Goal: Task Accomplishment & Management: Manage account settings

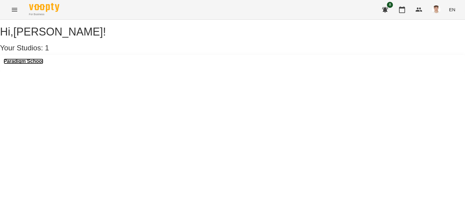
click at [37, 64] on h3 "Paradigm School" at bounding box center [24, 60] width 40 height 5
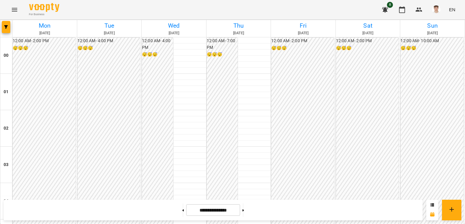
scroll to position [636, 0]
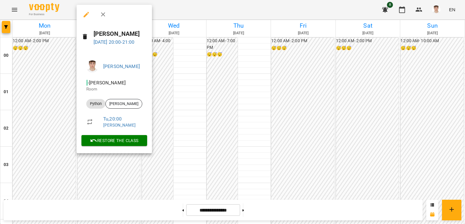
click at [95, 159] on div at bounding box center [232, 112] width 465 height 224
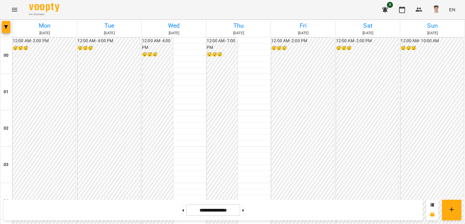
scroll to position [532, 0]
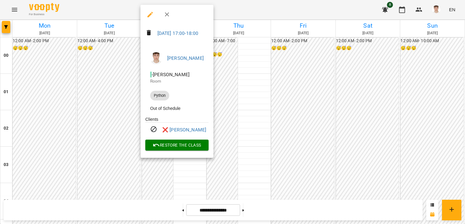
click at [105, 123] on div at bounding box center [232, 112] width 465 height 224
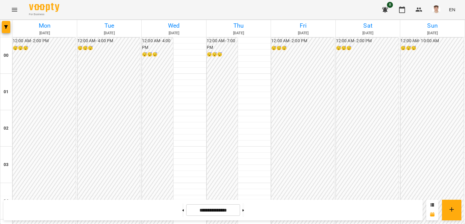
scroll to position [562, 0]
click at [182, 209] on button at bounding box center [183, 209] width 2 height 13
click at [244, 209] on button at bounding box center [244, 209] width 2 height 13
type input "**********"
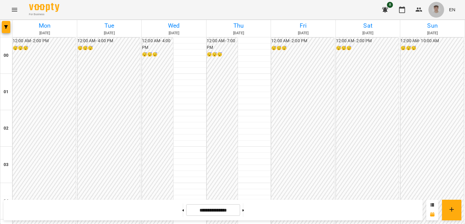
click at [436, 11] on img "button" at bounding box center [436, 9] width 8 height 8
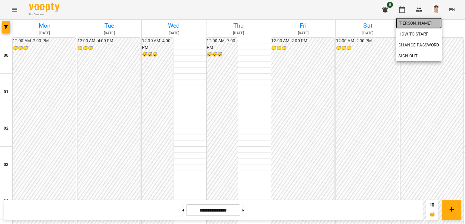
click at [420, 22] on span "[PERSON_NAME]" at bounding box center [419, 22] width 41 height 7
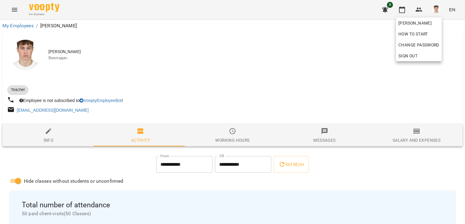
click at [403, 134] on div at bounding box center [232, 112] width 465 height 224
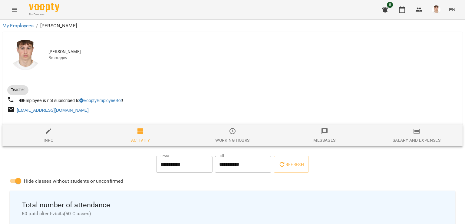
click at [404, 134] on span "Salary and Expenses" at bounding box center [416, 135] width 85 height 16
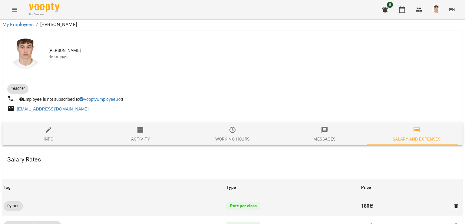
scroll to position [91, 0]
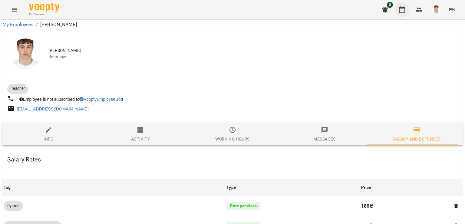
click at [402, 11] on icon "button" at bounding box center [402, 9] width 7 height 7
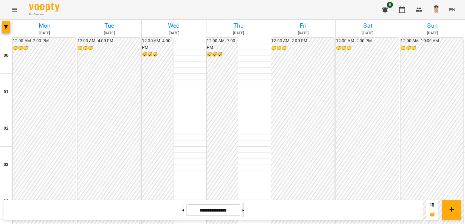
scroll to position [636, 0]
click at [244, 209] on button at bounding box center [244, 209] width 2 height 13
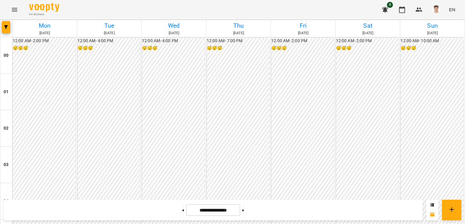
scroll to position [532, 0]
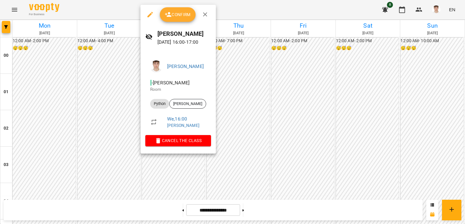
click at [297, 128] on div at bounding box center [232, 112] width 465 height 224
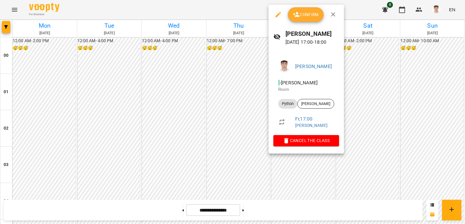
click at [335, 182] on div at bounding box center [232, 112] width 465 height 224
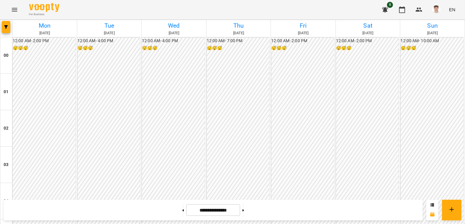
scroll to position [562, 0]
click at [182, 211] on button at bounding box center [183, 209] width 2 height 13
type input "**********"
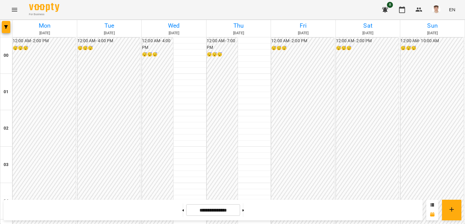
scroll to position [592, 0]
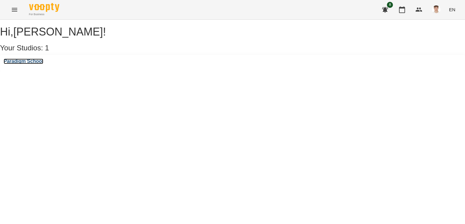
click at [39, 64] on h3 "Paradigm School" at bounding box center [24, 60] width 40 height 5
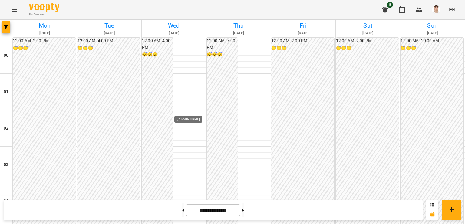
scroll to position [545, 0]
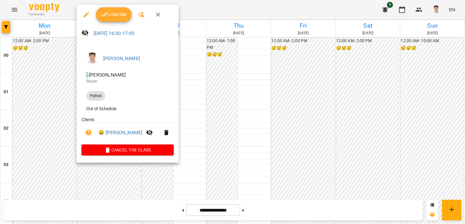
click at [113, 13] on span "Confirm" at bounding box center [114, 14] width 26 height 7
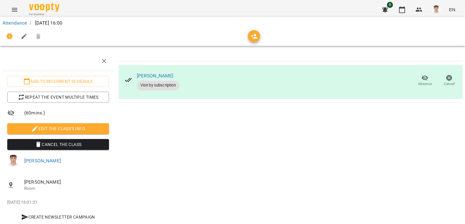
scroll to position [15, 0]
click at [64, 125] on span "Edit the class's Info" at bounding box center [58, 128] width 92 height 7
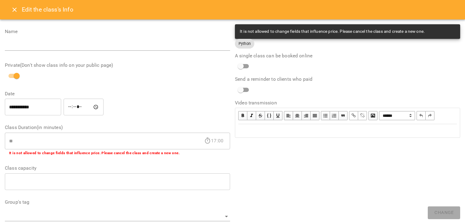
scroll to position [179, 0]
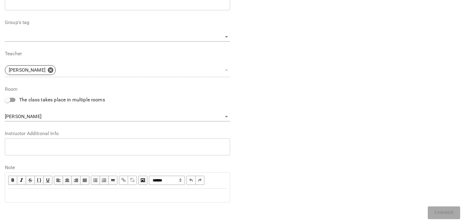
click at [51, 148] on textarea at bounding box center [117, 147] width 217 height 6
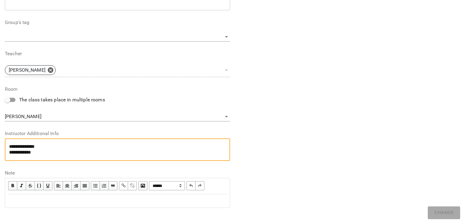
scroll to position [0, 0]
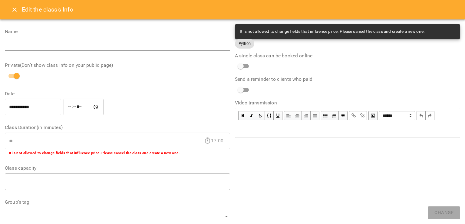
type textarea "**********"
click at [8, 10] on button "Close" at bounding box center [14, 9] width 15 height 15
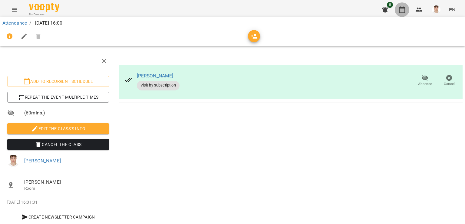
click at [399, 8] on icon "button" at bounding box center [402, 9] width 7 height 7
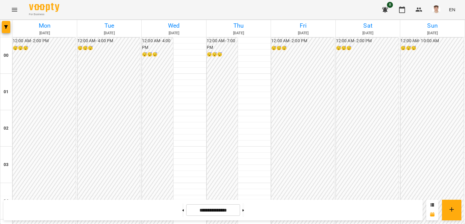
scroll to position [545, 0]
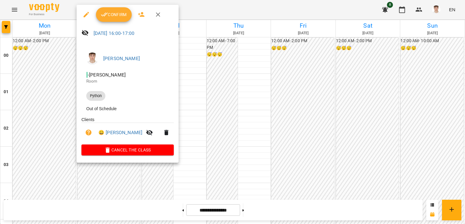
click at [102, 19] on button "Confirm" at bounding box center [114, 14] width 36 height 15
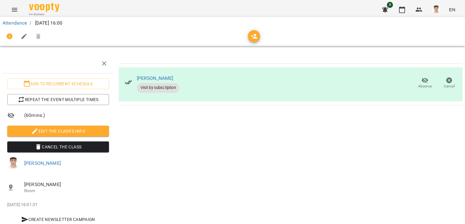
click at [86, 127] on span "Edit the class's Info" at bounding box center [58, 130] width 92 height 7
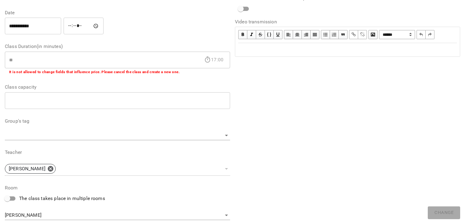
scroll to position [179, 0]
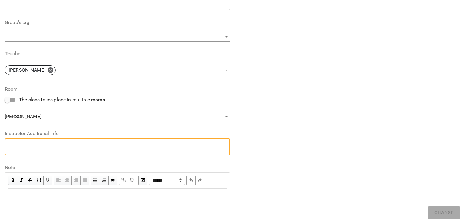
click at [45, 146] on textarea at bounding box center [117, 147] width 217 height 6
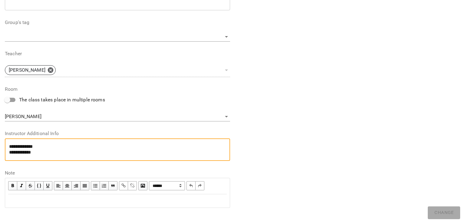
type textarea "**********"
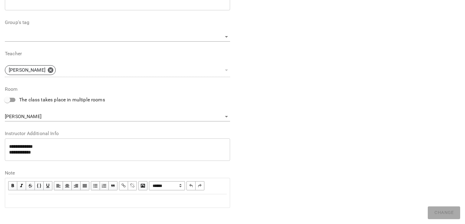
click at [433, 215] on div "**********" at bounding box center [232, 34] width 460 height 384
click at [433, 214] on div "**********" at bounding box center [348, 28] width 230 height 372
click at [434, 213] on div "**********" at bounding box center [348, 28] width 230 height 372
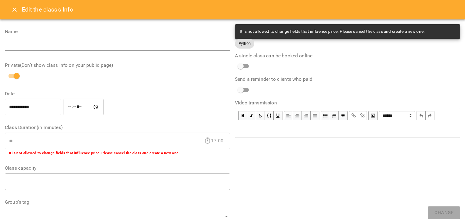
click at [5, 7] on div "Edit the class's Info" at bounding box center [232, 9] width 465 height 19
click at [13, 11] on icon "Close" at bounding box center [14, 10] width 4 height 4
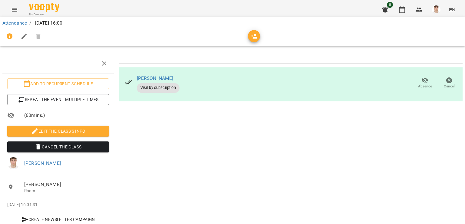
click at [396, 17] on div "Attendance / Tue, 14 Oct 2025 16:00" at bounding box center [233, 31] width 468 height 31
click at [401, 14] on button "button" at bounding box center [402, 9] width 15 height 15
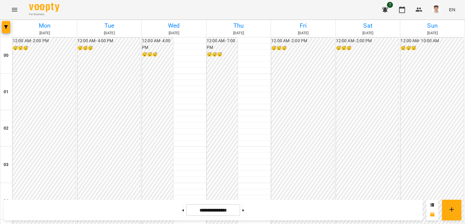
scroll to position [562, 0]
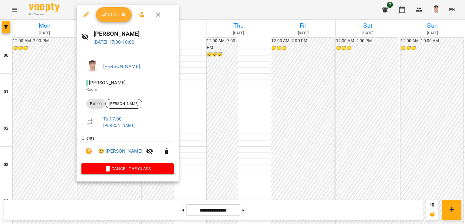
click at [119, 14] on span "Confirm" at bounding box center [114, 14] width 26 height 7
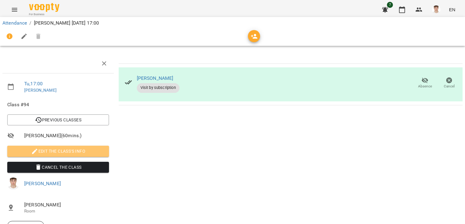
click at [63, 152] on span "Edit the class's Info" at bounding box center [58, 150] width 92 height 7
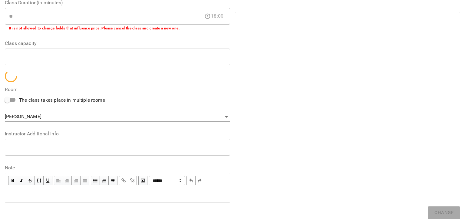
click at [60, 136] on label "Instructor Additional Info" at bounding box center [117, 133] width 225 height 5
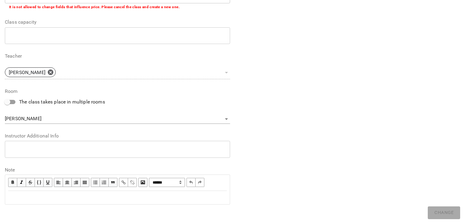
scroll to position [148, 0]
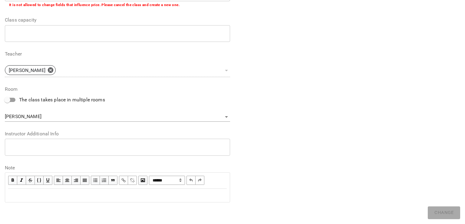
click at [54, 143] on div "* ​" at bounding box center [117, 146] width 225 height 17
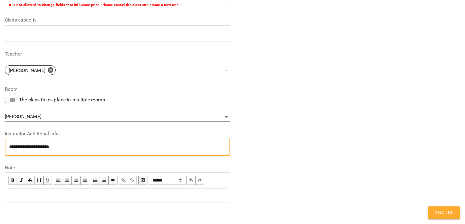
scroll to position [0, 0]
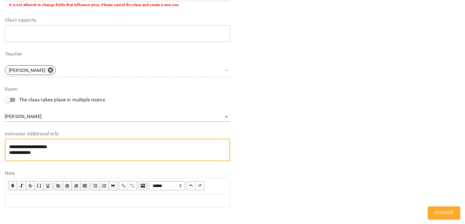
type textarea "**********"
click at [441, 216] on button "Change" at bounding box center [444, 212] width 32 height 13
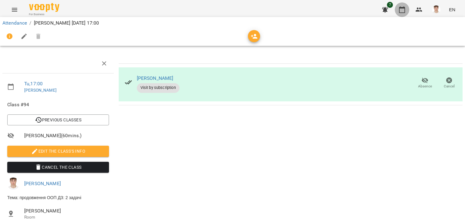
click at [402, 9] on icon "button" at bounding box center [402, 9] width 7 height 7
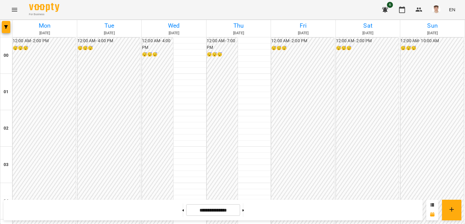
scroll to position [713, 0]
click at [244, 209] on button at bounding box center [244, 209] width 2 height 13
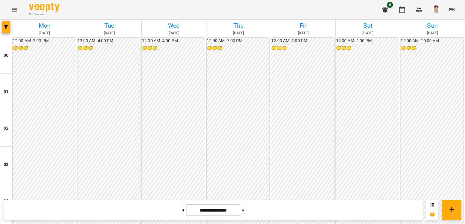
scroll to position [562, 0]
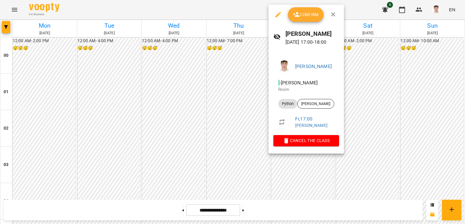
click at [228, 113] on div at bounding box center [232, 112] width 465 height 224
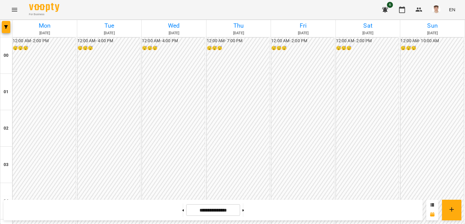
scroll to position [653, 0]
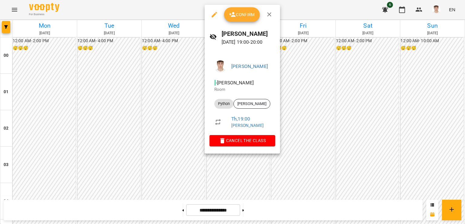
click at [193, 92] on div at bounding box center [232, 112] width 465 height 224
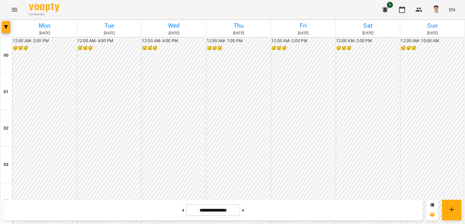
scroll to position [622, 0]
click at [182, 213] on button at bounding box center [183, 209] width 2 height 13
type input "**********"
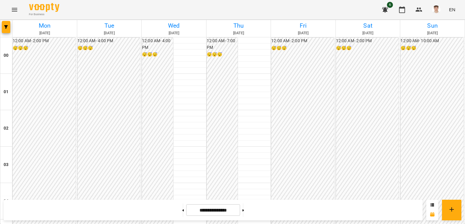
scroll to position [592, 0]
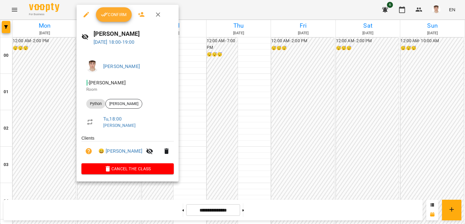
click at [116, 15] on span "Confirm" at bounding box center [114, 14] width 26 height 7
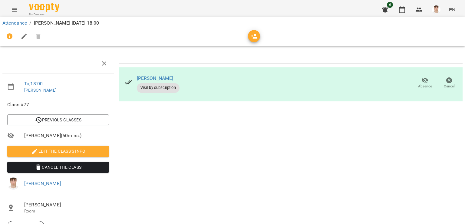
click at [62, 151] on span "Edit the class's Info" at bounding box center [58, 150] width 92 height 7
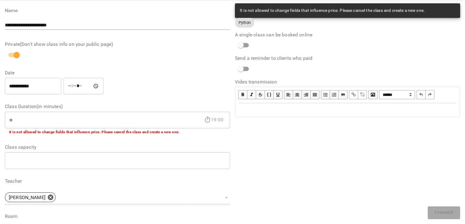
scroll to position [148, 0]
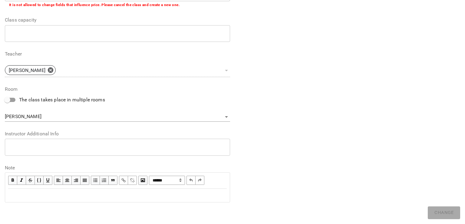
click at [50, 154] on div "* ​" at bounding box center [117, 146] width 225 height 17
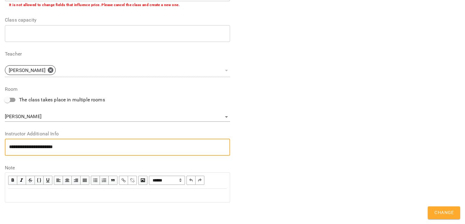
type textarea "**********"
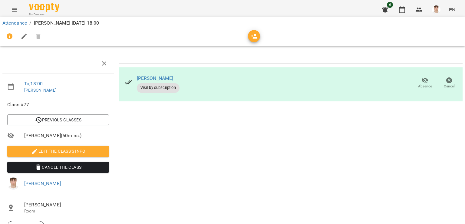
click at [73, 149] on span "Edit the class's Info" at bounding box center [58, 150] width 92 height 7
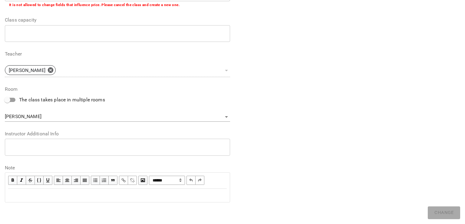
click at [79, 153] on div "* ​" at bounding box center [117, 146] width 225 height 17
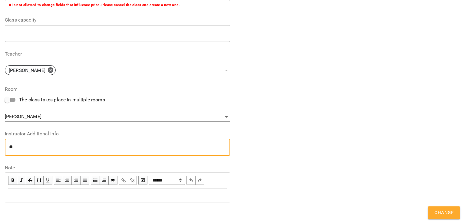
type textarea "*"
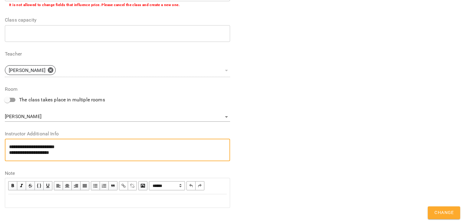
type textarea "**********"
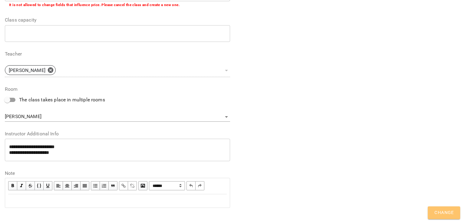
click at [443, 215] on span "Change" at bounding box center [444, 212] width 19 height 8
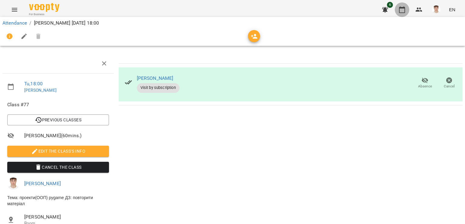
click at [406, 5] on button "button" at bounding box center [402, 9] width 15 height 15
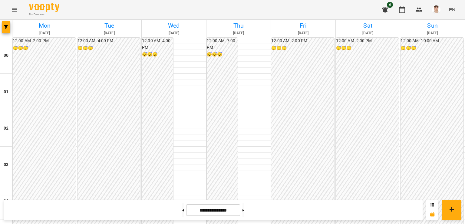
scroll to position [606, 0]
click at [434, 8] on img "button" at bounding box center [436, 9] width 8 height 8
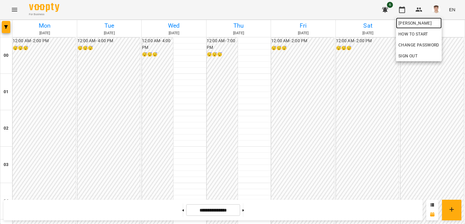
click at [412, 24] on span "[PERSON_NAME]" at bounding box center [419, 22] width 41 height 7
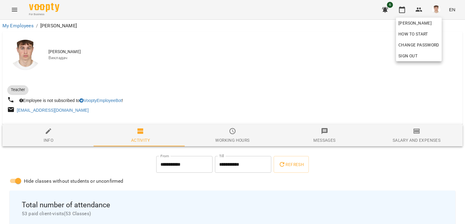
click at [416, 125] on div at bounding box center [232, 112] width 465 height 224
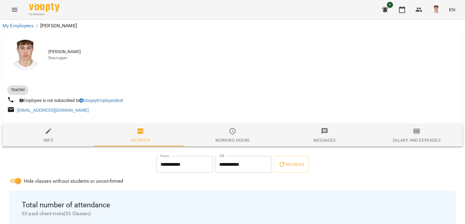
click at [415, 131] on icon "button" at bounding box center [417, 131] width 4 height 2
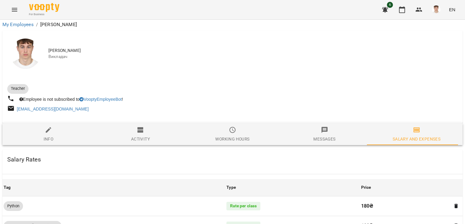
scroll to position [151, 0]
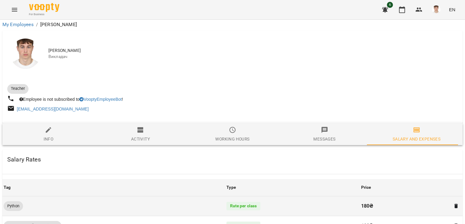
drag, startPoint x: 359, startPoint y: 61, endPoint x: 382, endPoint y: 61, distance: 23.0
click at [382, 196] on td "180 ₴" at bounding box center [411, 206] width 103 height 20
click at [363, 196] on td "180 ₴" at bounding box center [411, 206] width 103 height 20
click at [362, 202] on p "180 ₴" at bounding box center [404, 205] width 87 height 7
click at [361, 202] on p "180 ₴" at bounding box center [404, 205] width 87 height 7
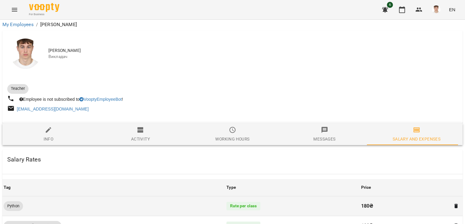
click at [362, 202] on p "180 ₴" at bounding box center [404, 205] width 87 height 7
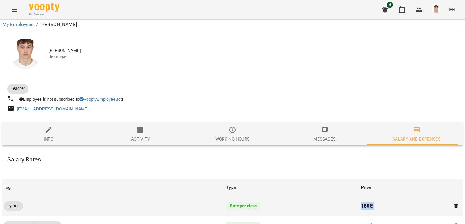
click at [362, 202] on p "180 ₴" at bounding box center [404, 205] width 87 height 7
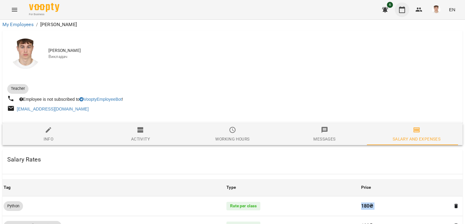
scroll to position [61, 0]
click at [404, 12] on icon "button" at bounding box center [402, 9] width 7 height 7
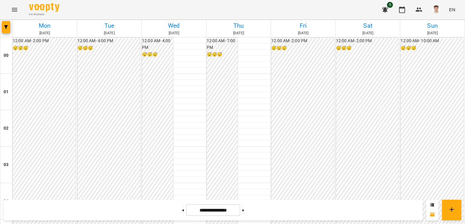
scroll to position [636, 0]
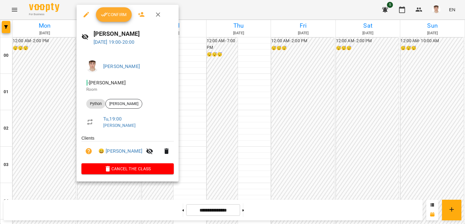
click at [113, 18] on span "Confirm" at bounding box center [114, 14] width 26 height 7
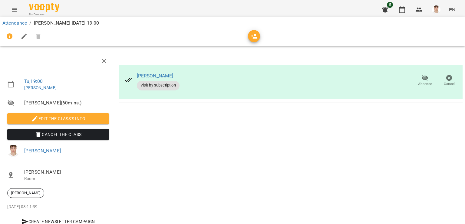
scroll to position [50, 0]
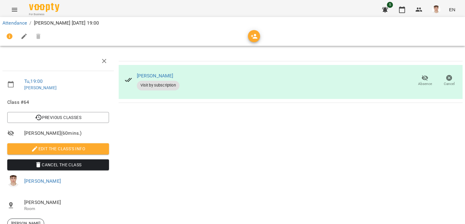
click at [45, 145] on span "Edit the class's Info" at bounding box center [58, 148] width 92 height 7
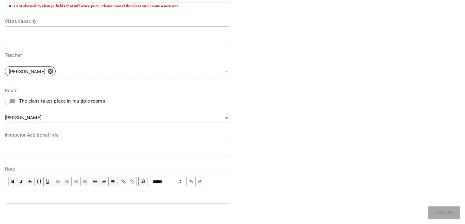
scroll to position [148, 0]
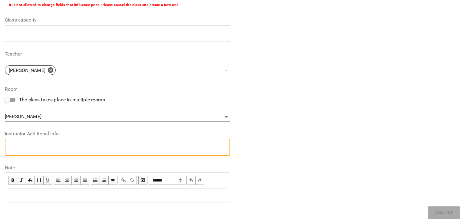
click at [57, 148] on textarea at bounding box center [117, 147] width 217 height 6
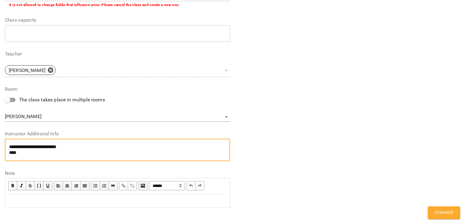
paste textarea "**********"
type textarea "**********"
click at [449, 215] on span "Change" at bounding box center [444, 212] width 19 height 8
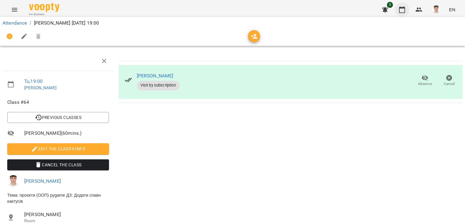
click at [403, 10] on icon "button" at bounding box center [402, 9] width 7 height 7
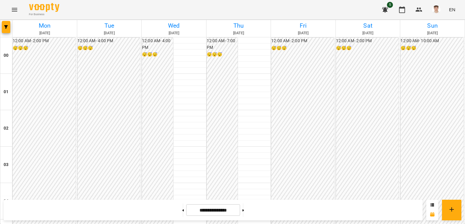
scroll to position [576, 0]
